Goal: Navigation & Orientation: Find specific page/section

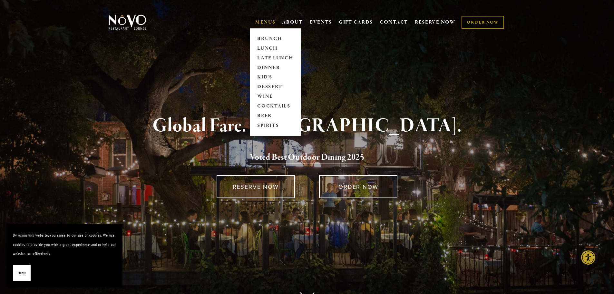
click at [266, 19] on link "MENUS" at bounding box center [265, 22] width 20 height 6
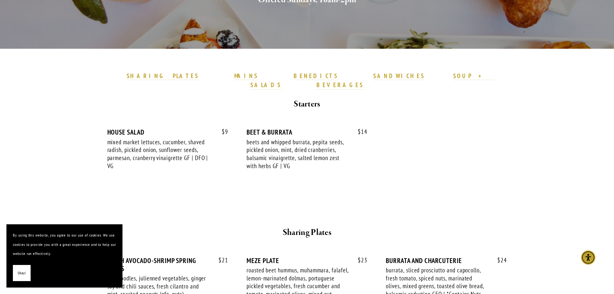
scroll to position [161, 0]
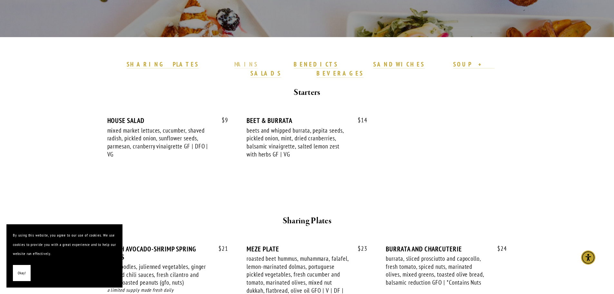
click at [255, 66] on strong "MAINS" at bounding box center [246, 64] width 24 height 8
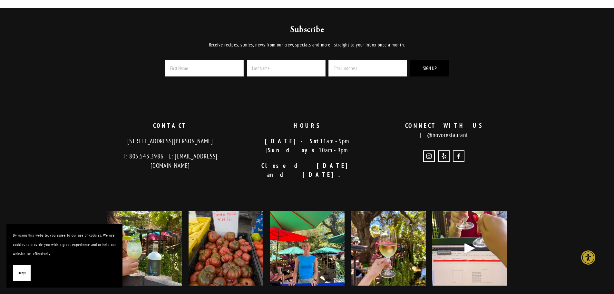
scroll to position [1632, 0]
